Goal: Information Seeking & Learning: Learn about a topic

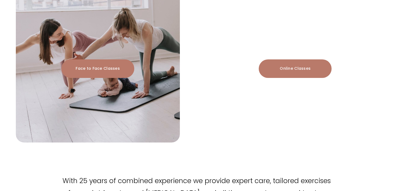
scroll to position [651, 0]
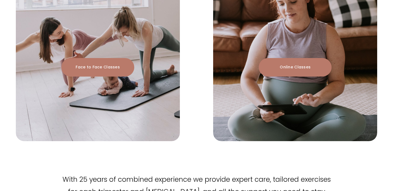
click at [85, 58] on link "Face to Face Classes" at bounding box center [97, 67] width 73 height 19
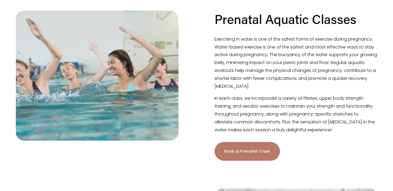
scroll to position [140, 0]
click at [230, 145] on link "Book a Prenatal Class" at bounding box center [246, 151] width 65 height 19
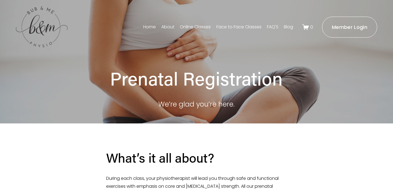
click at [272, 28] on link "FAQ'S" at bounding box center [272, 27] width 11 height 9
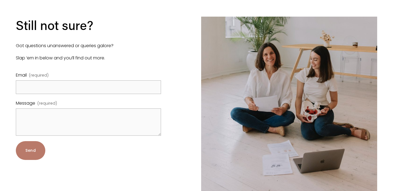
scroll to position [918, 0]
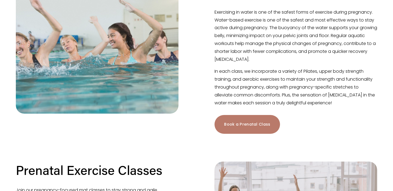
scroll to position [166, 0]
